Goal: Information Seeking & Learning: Learn about a topic

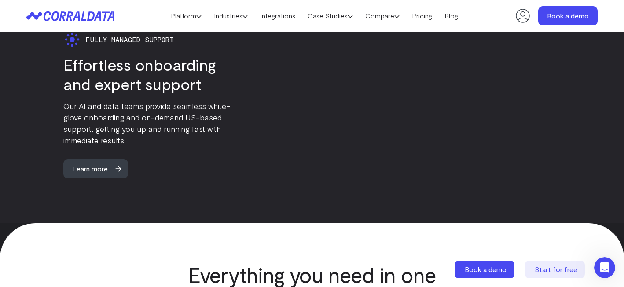
scroll to position [2302, 0]
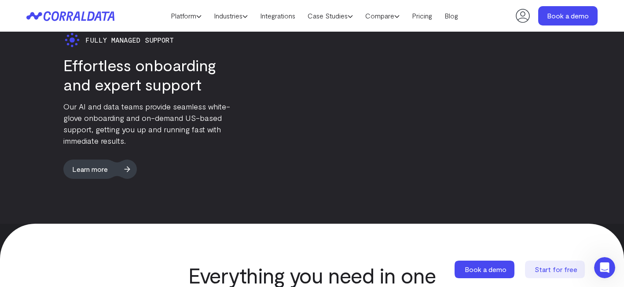
click at [94, 160] on span "Learn more" at bounding box center [89, 169] width 53 height 19
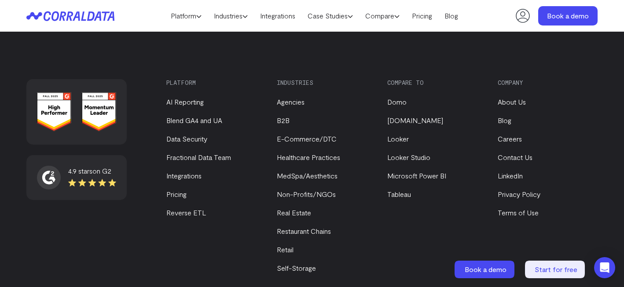
scroll to position [1893, 0]
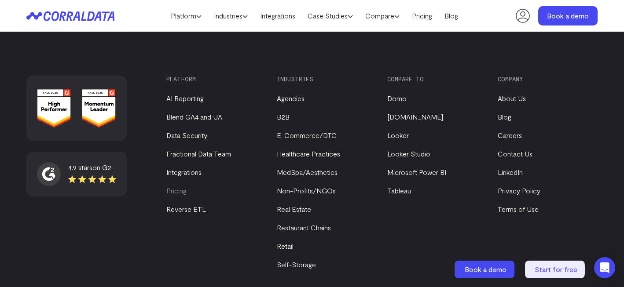
click at [183, 191] on link "Pricing" at bounding box center [176, 190] width 20 height 8
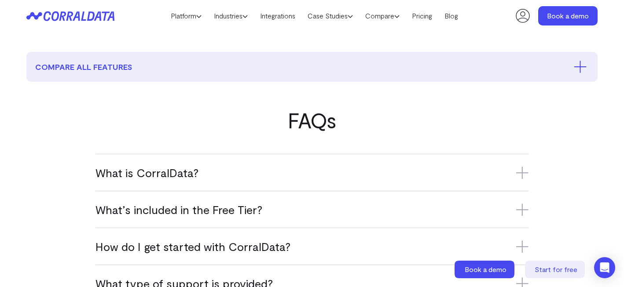
scroll to position [446, 0]
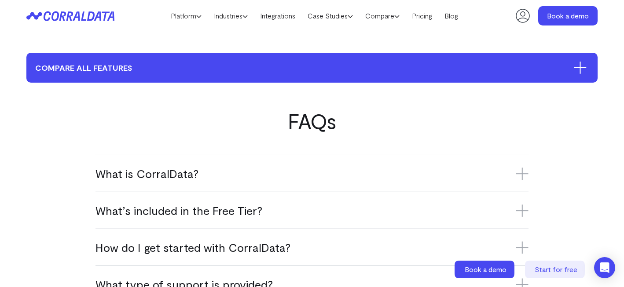
click at [266, 58] on button "compare all features" at bounding box center [311, 68] width 571 height 30
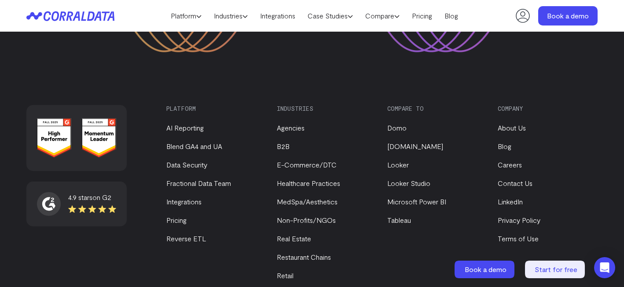
scroll to position [3148, 0]
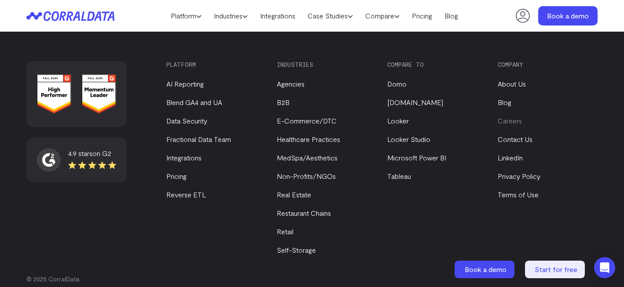
click at [515, 124] on link "Careers" at bounding box center [509, 121] width 24 height 8
click at [509, 86] on link "About Us" at bounding box center [511, 84] width 28 height 8
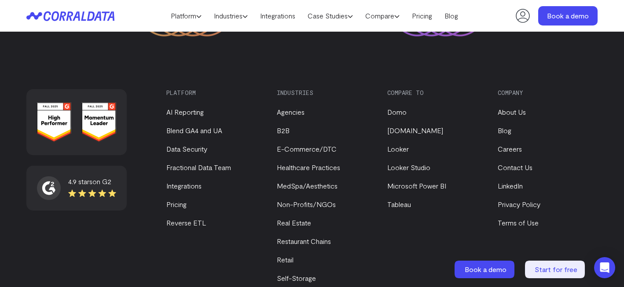
scroll to position [1289, 0]
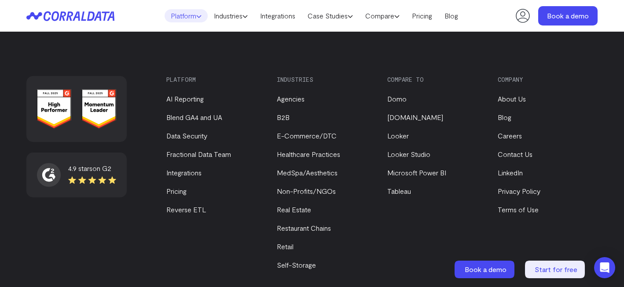
click at [176, 13] on link "Platform" at bounding box center [185, 15] width 43 height 13
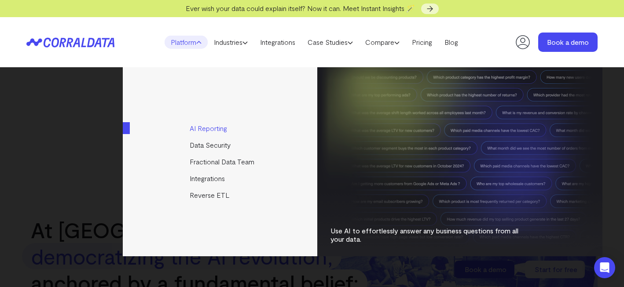
click at [201, 128] on link "AI Reporting" at bounding box center [221, 128] width 196 height 17
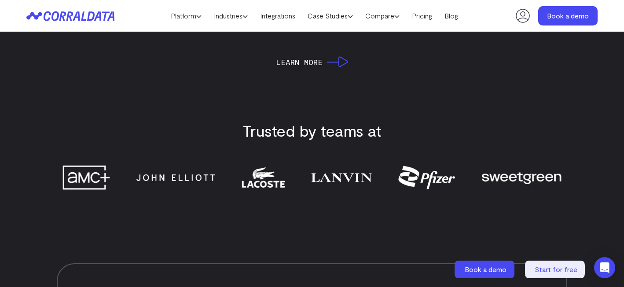
scroll to position [3434, 0]
